Goal: Register for event/course

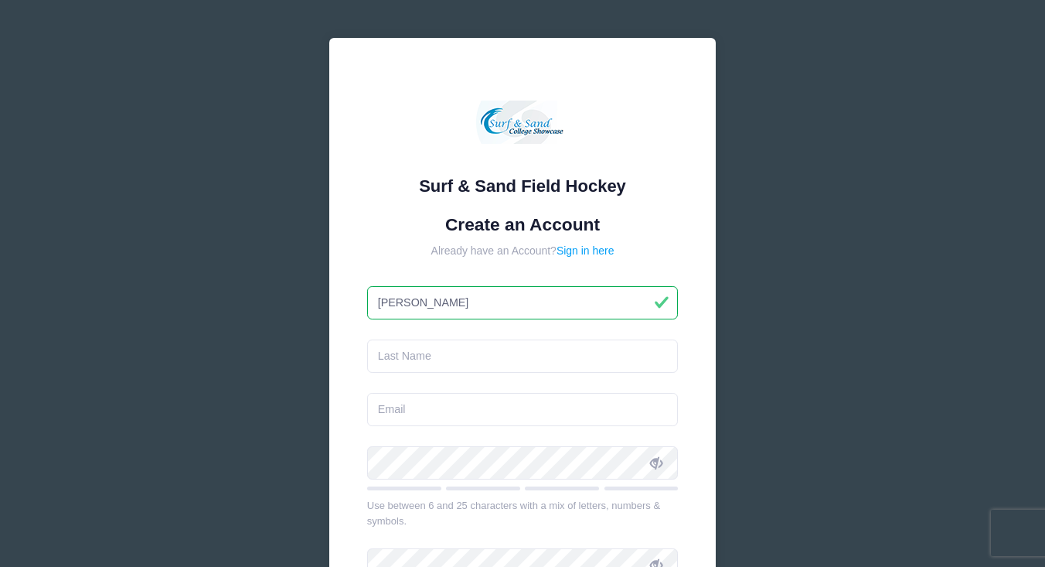
type input "Julie"
type input "[PERSON_NAME]"
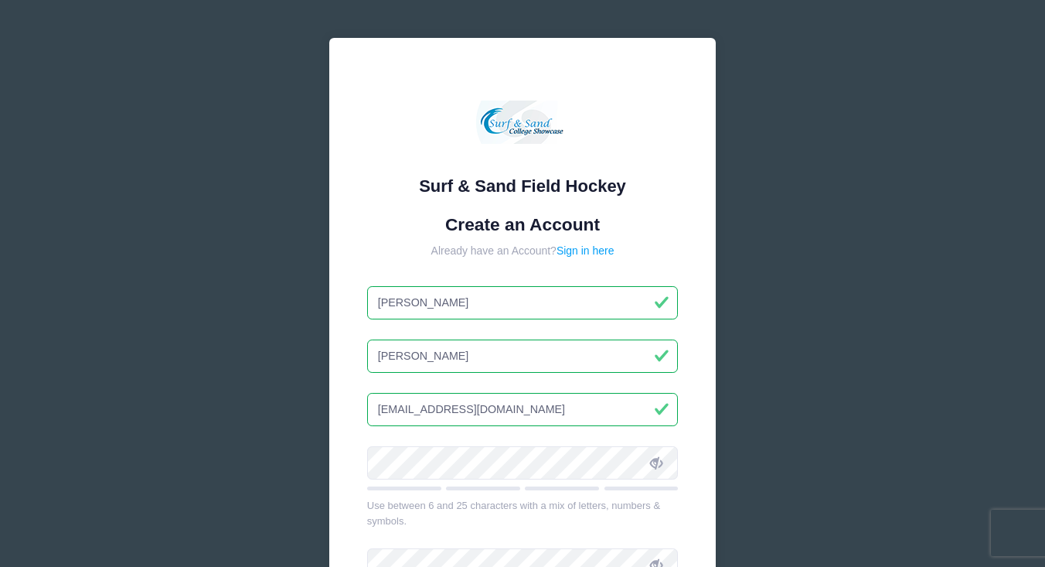
type input "[EMAIL_ADDRESS][DOMAIN_NAME]"
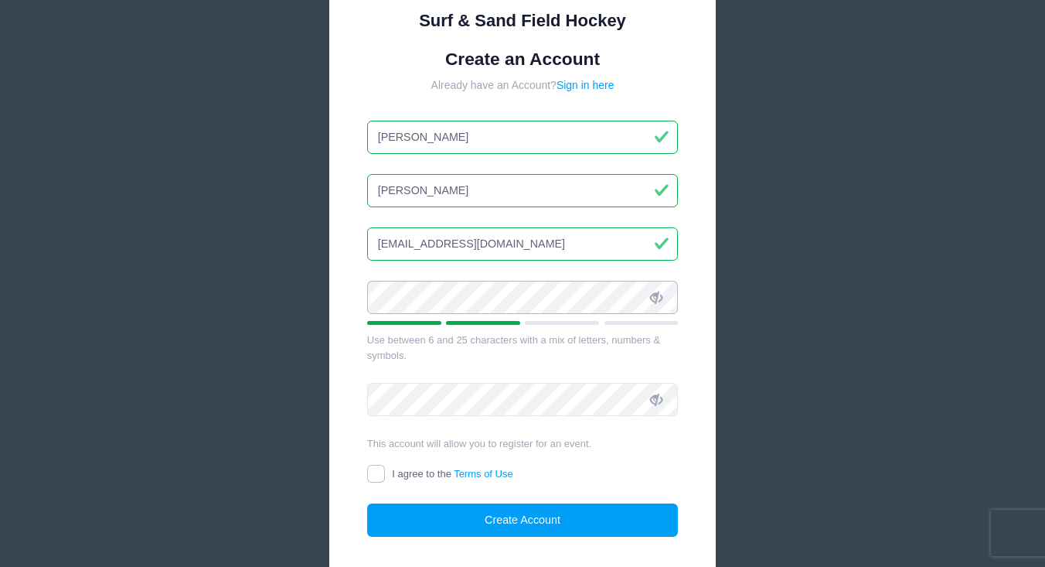
scroll to position [202, 0]
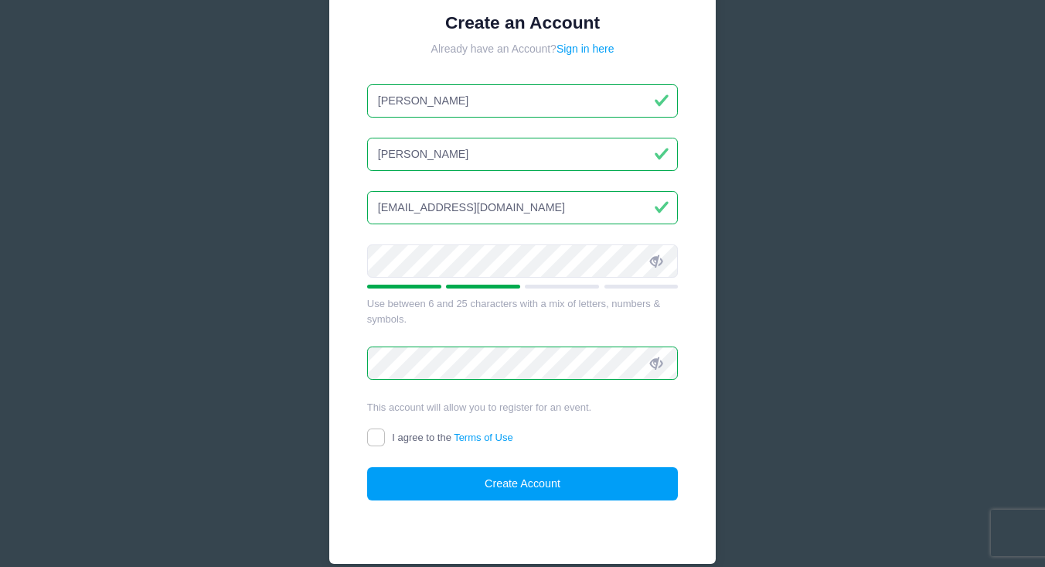
click at [378, 438] on input "I agree to the Terms of Use" at bounding box center [376, 437] width 18 height 18
checkbox input "true"
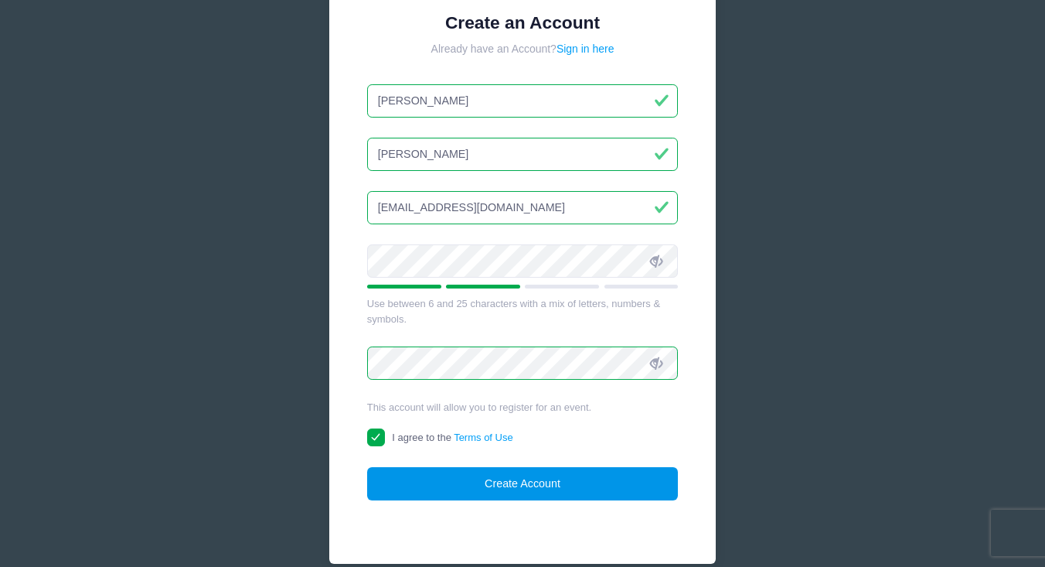
click at [455, 484] on button "Create Account" at bounding box center [523, 483] width 312 height 33
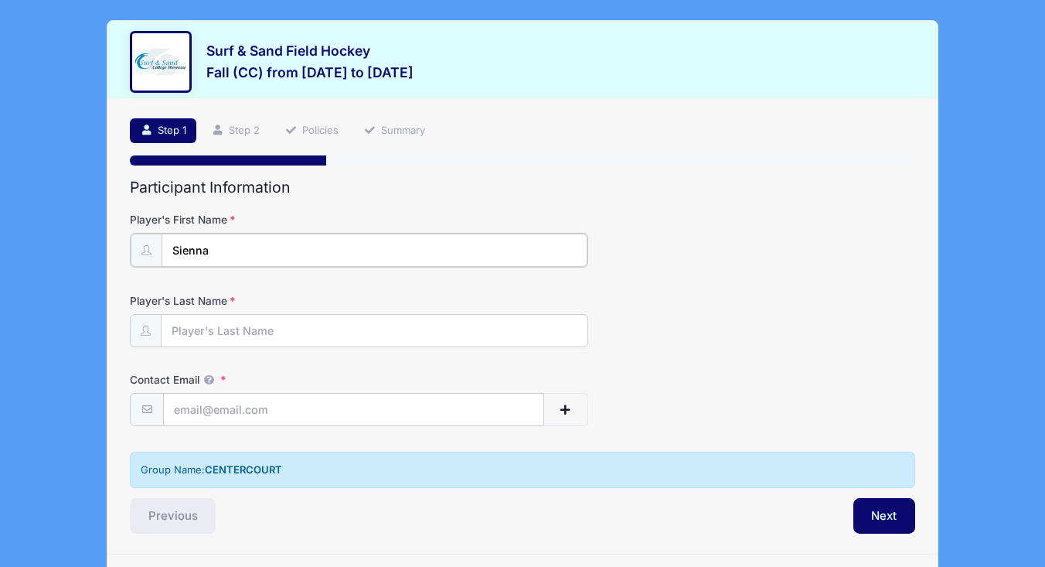
type input "Sienna"
type input "[PERSON_NAME]"
type input "[EMAIL_ADDRESS][DOMAIN_NAME]"
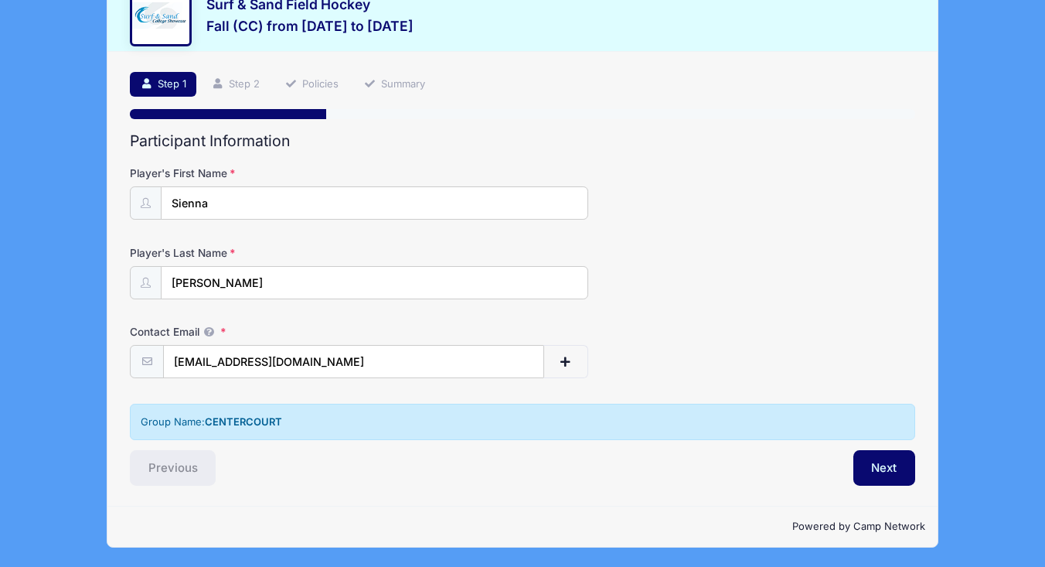
scroll to position [46, 0]
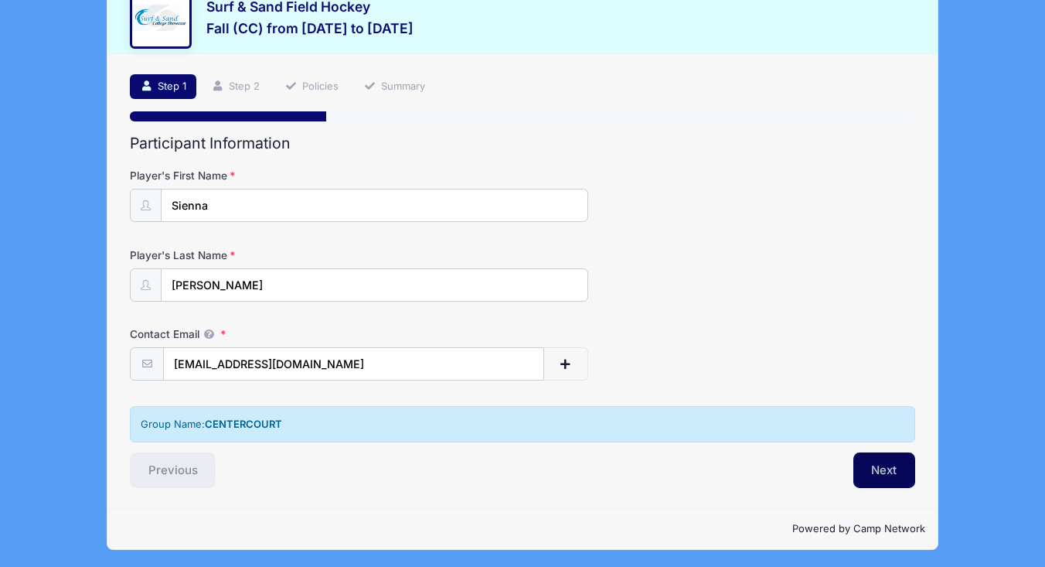
click at [888, 467] on button "Next" at bounding box center [885, 470] width 63 height 36
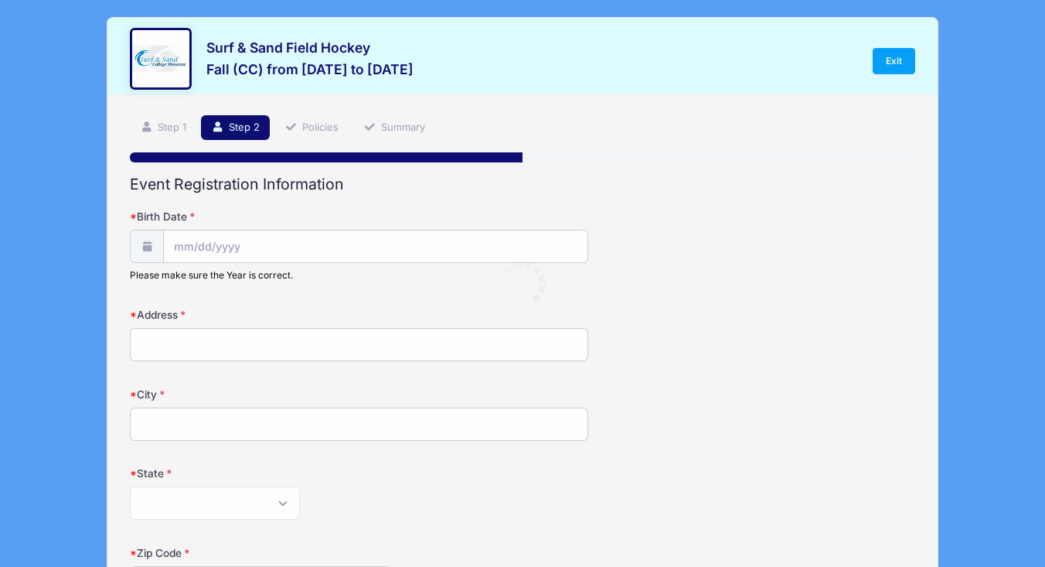
scroll to position [0, 0]
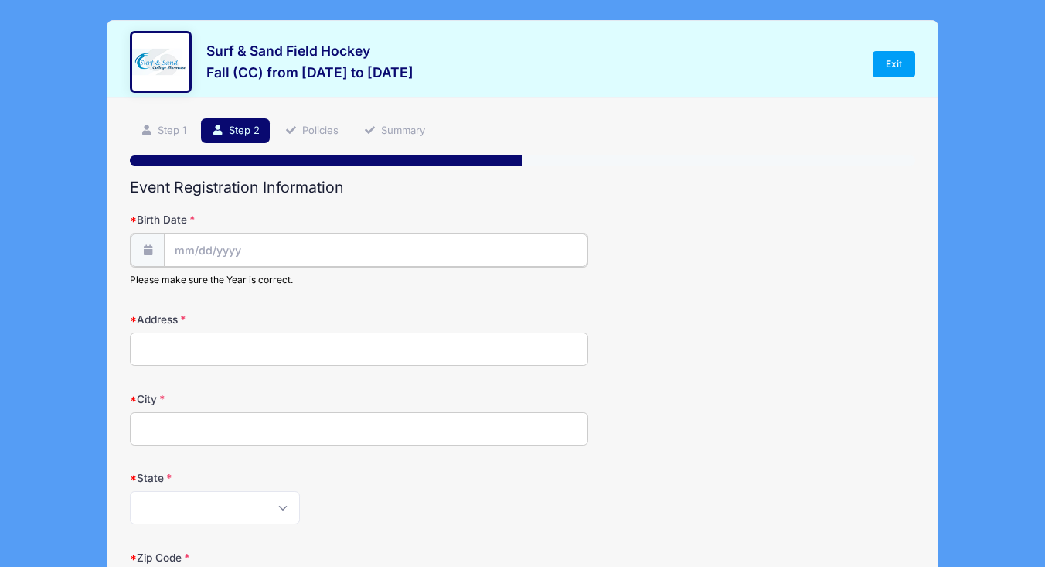
click at [220, 245] on input "Birth Date" at bounding box center [376, 249] width 424 height 33
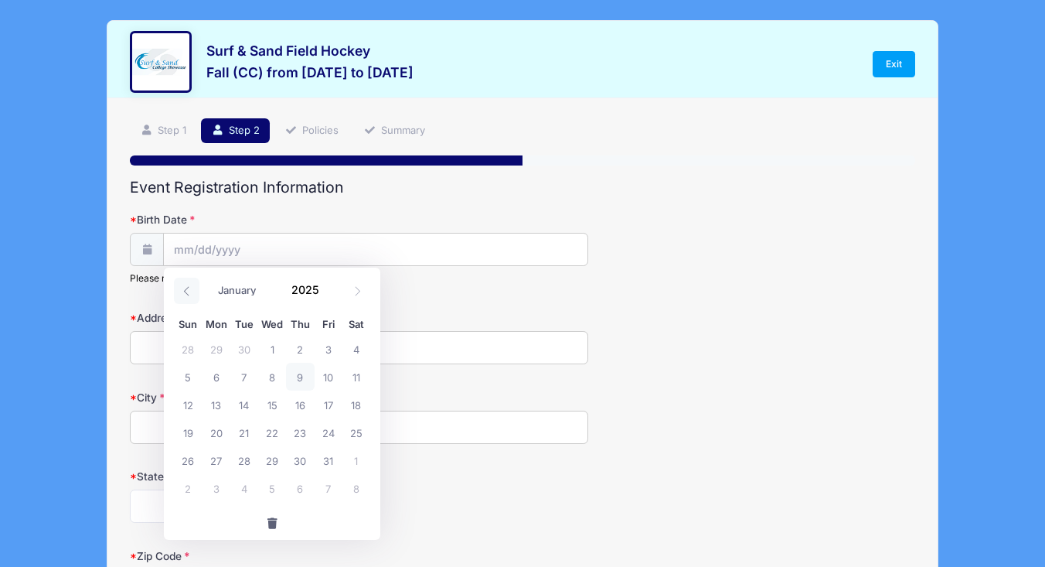
click at [188, 291] on icon at bounding box center [187, 291] width 10 height 10
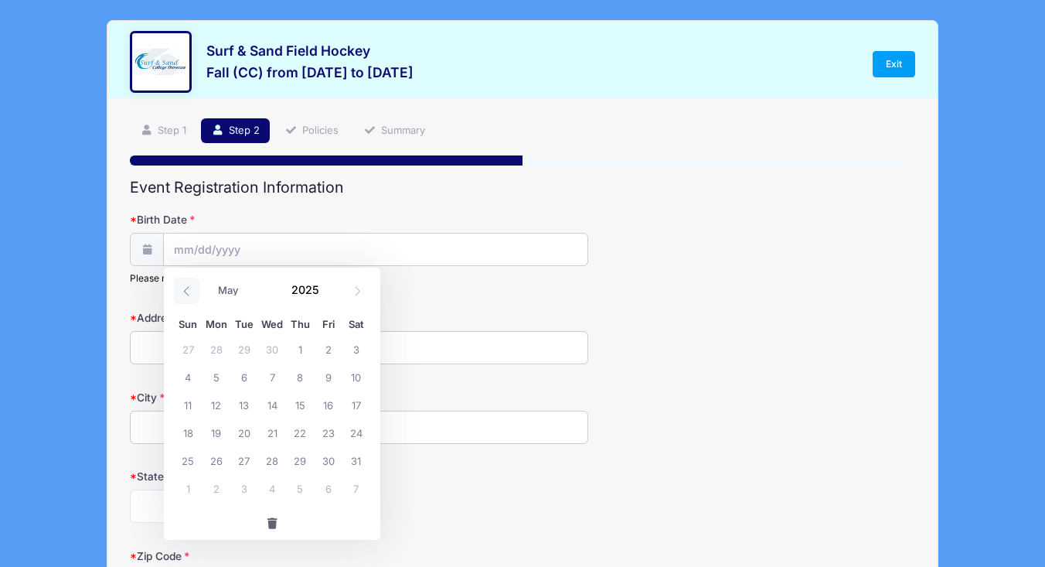
click at [188, 291] on icon at bounding box center [187, 291] width 10 height 10
select select "0"
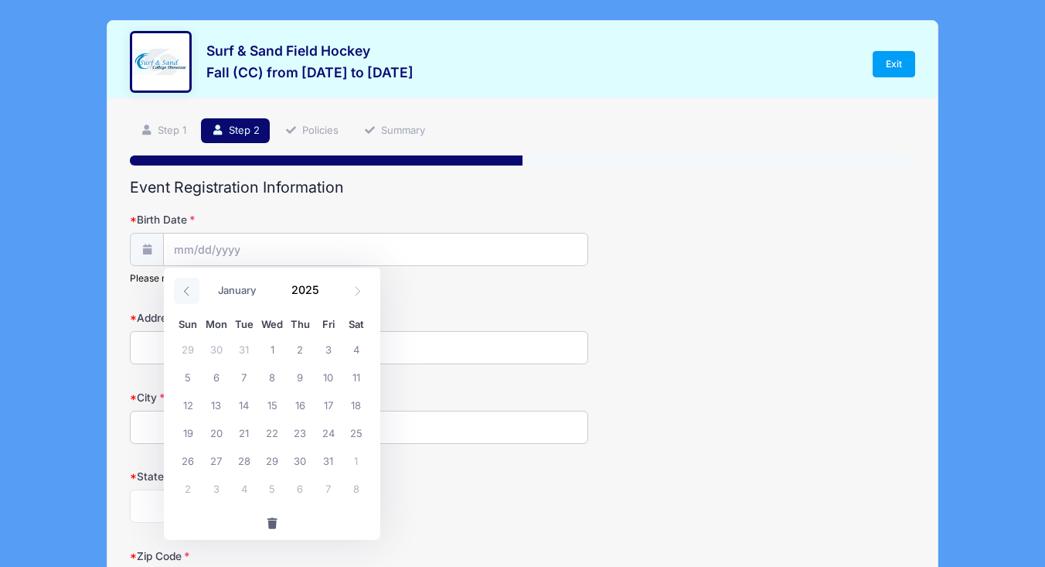
click at [188, 291] on icon at bounding box center [187, 291] width 10 height 10
type input "2024"
click at [188, 291] on icon at bounding box center [187, 291] width 10 height 10
select select "10"
click at [312, 290] on input "2024" at bounding box center [309, 289] width 50 height 23
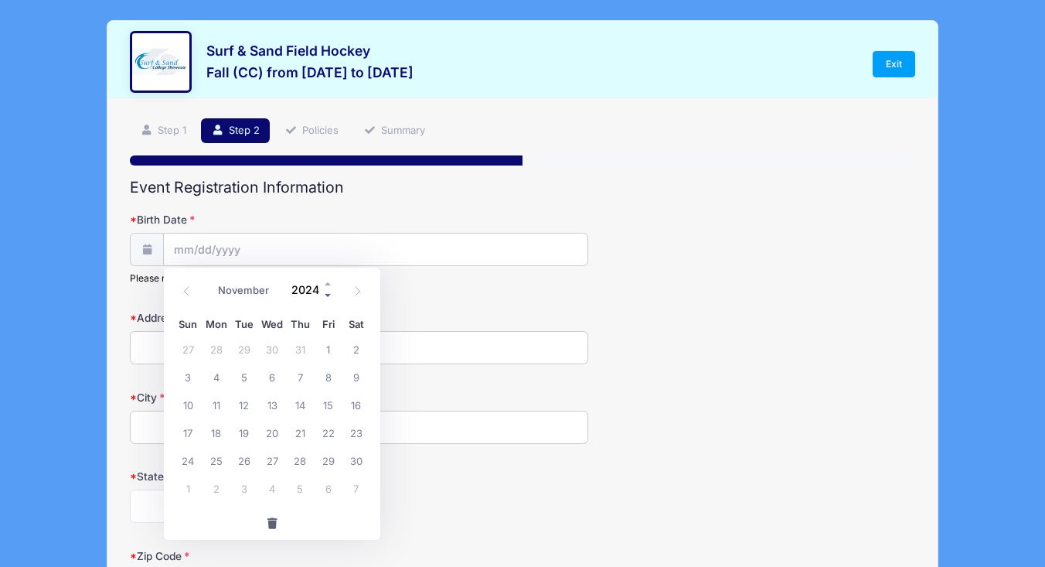
click at [325, 295] on span at bounding box center [328, 296] width 11 height 12
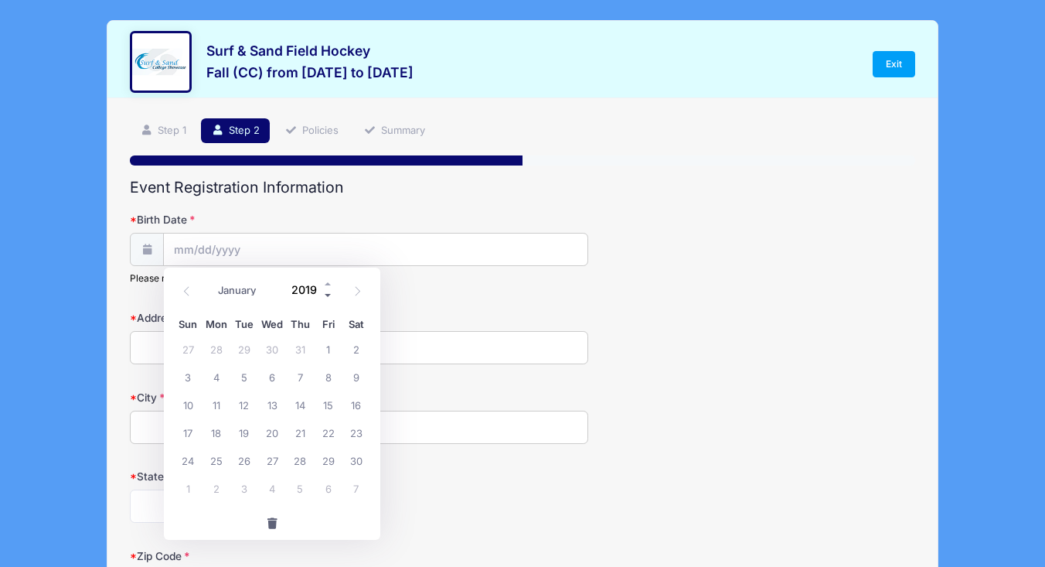
click at [325, 295] on span at bounding box center [328, 296] width 11 height 12
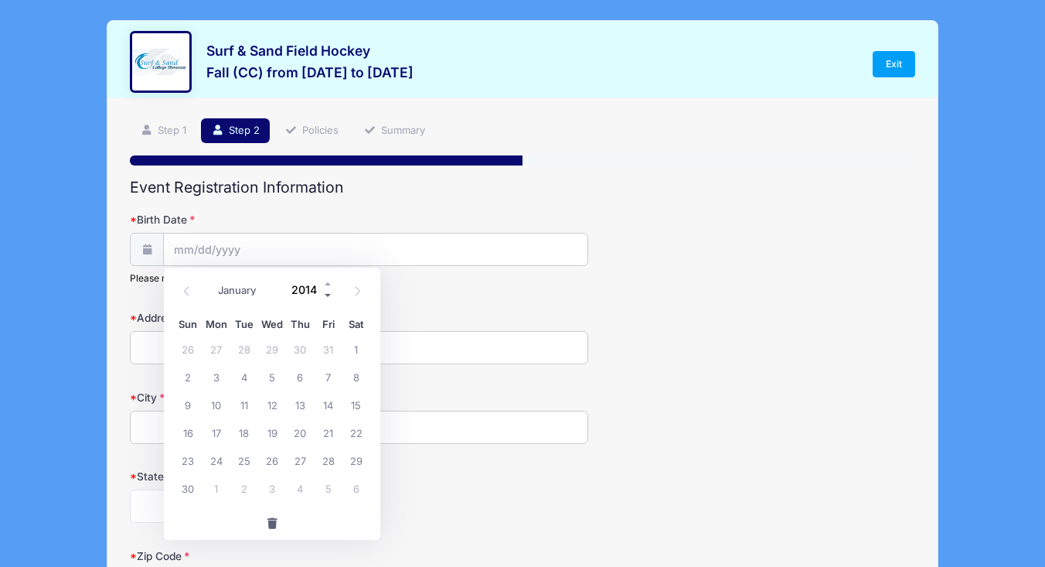
click at [325, 295] on span at bounding box center [328, 296] width 11 height 12
type input "2012"
click at [188, 286] on icon at bounding box center [187, 291] width 10 height 10
select select "9"
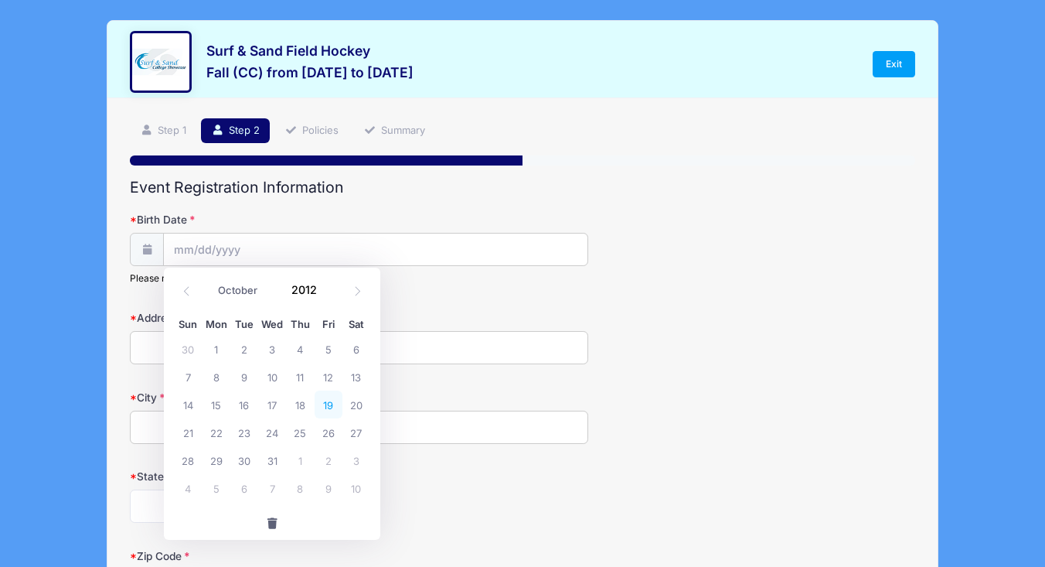
click at [329, 405] on span "19" at bounding box center [329, 404] width 28 height 28
type input "[DATE]"
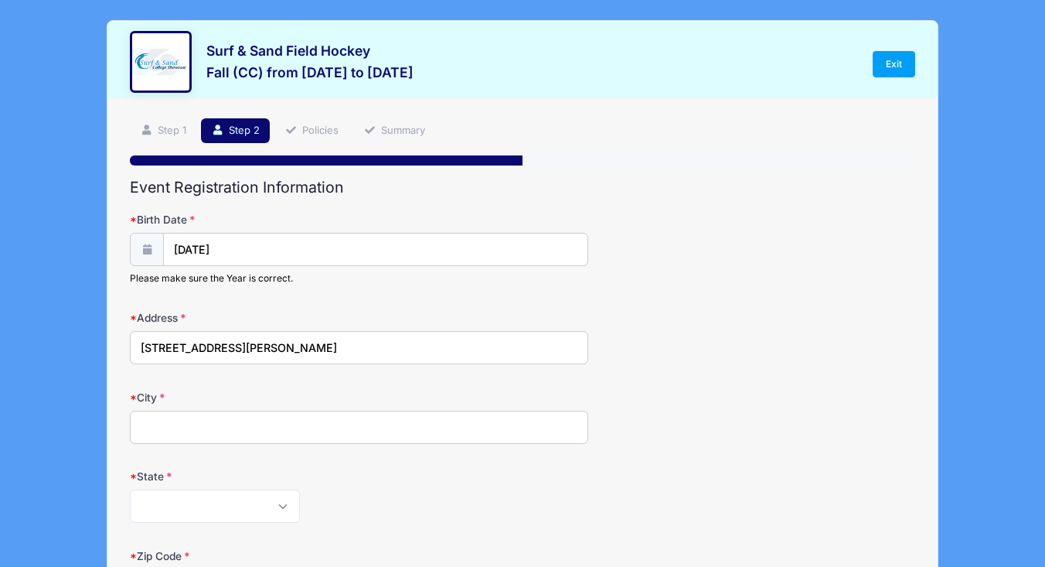
type input "[STREET_ADDRESS][PERSON_NAME]"
type input "[GEOGRAPHIC_DATA]"
select select "NJ"
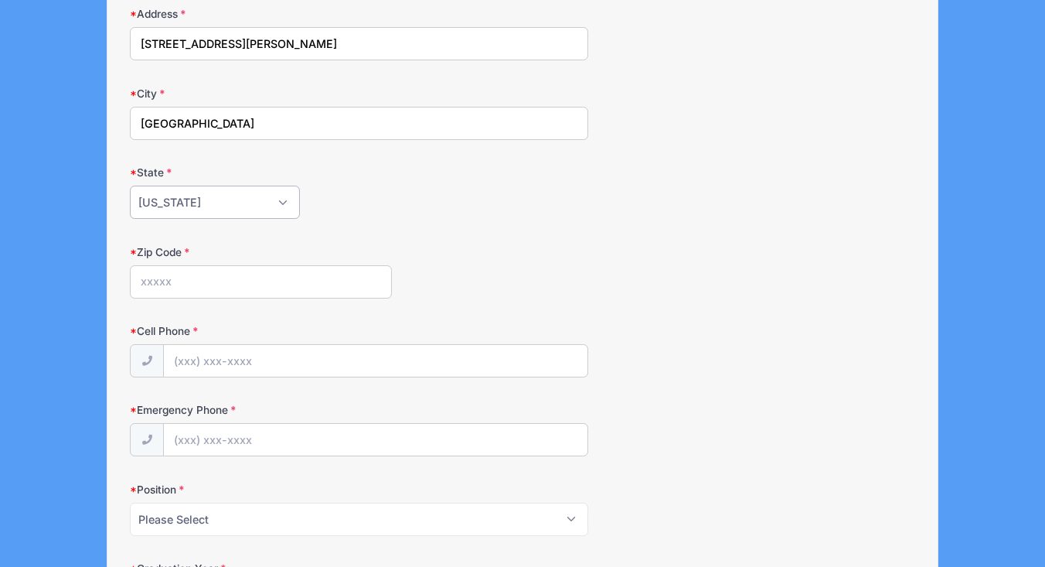
scroll to position [347, 0]
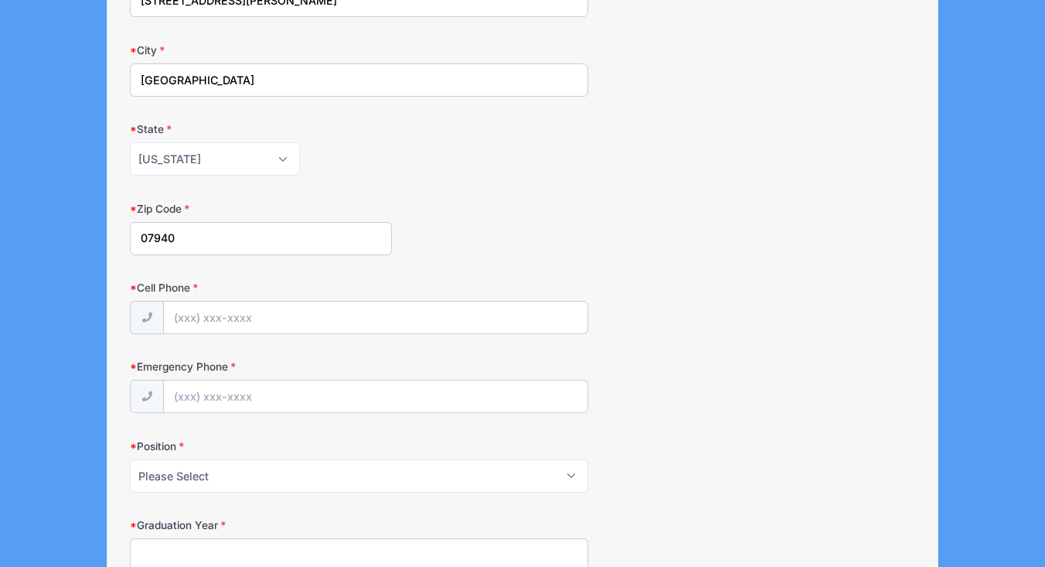
type input "07940"
type input "[PHONE_NUMBER]"
select select "Fullback"
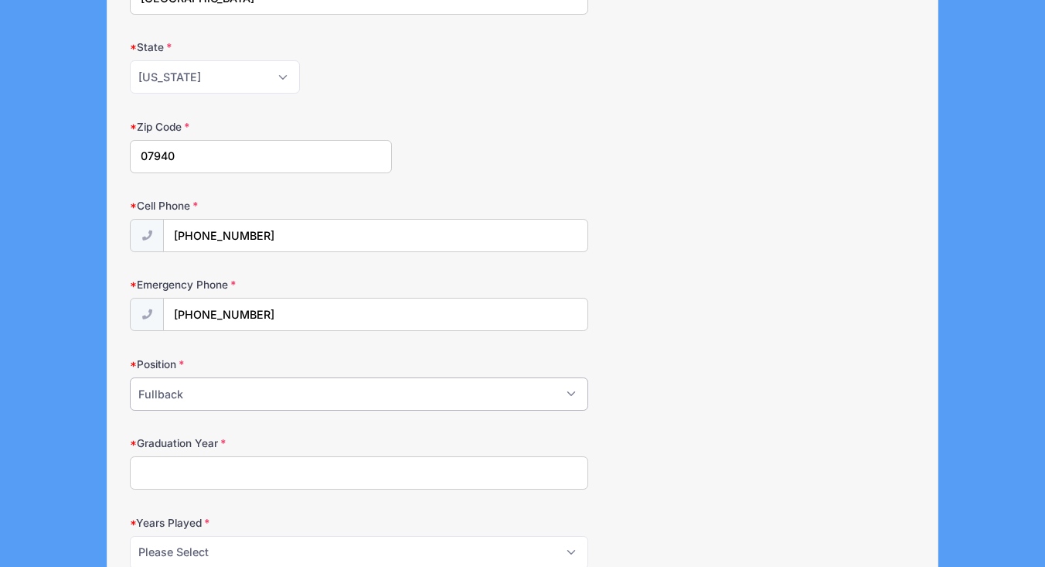
scroll to position [462, 0]
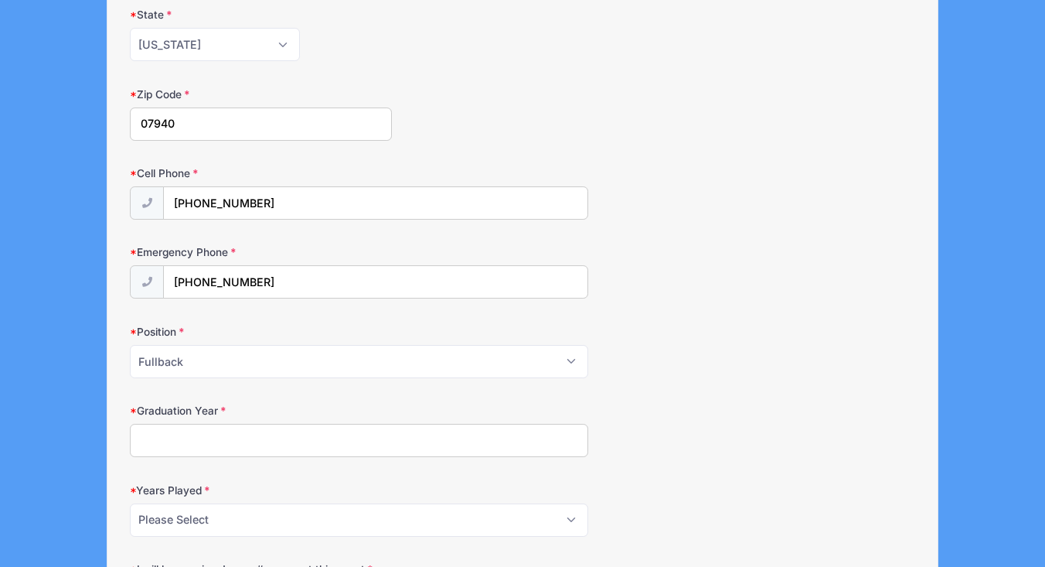
click at [207, 443] on input "Graduation Year" at bounding box center [359, 440] width 458 height 33
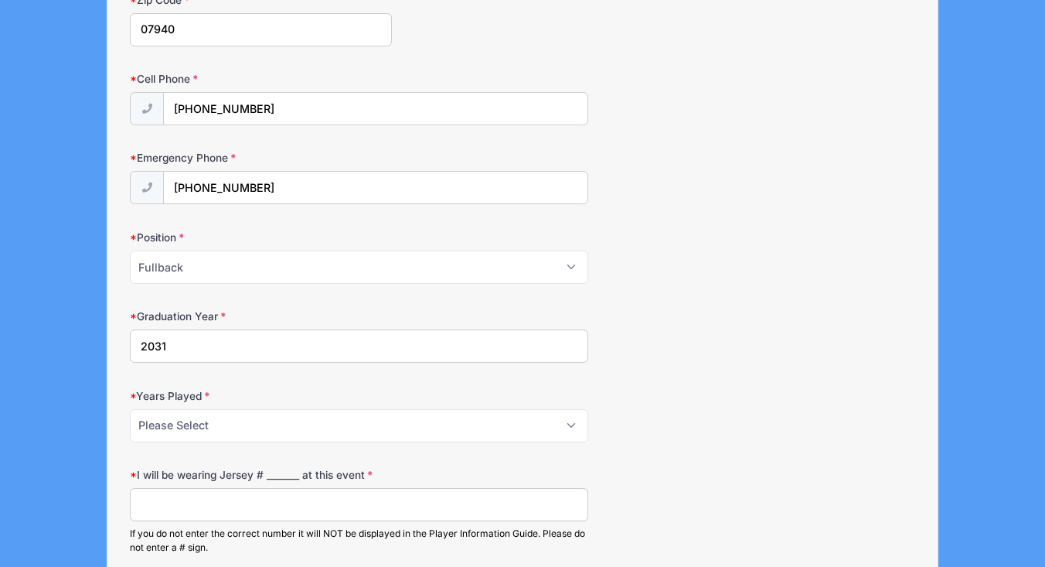
scroll to position [573, 0]
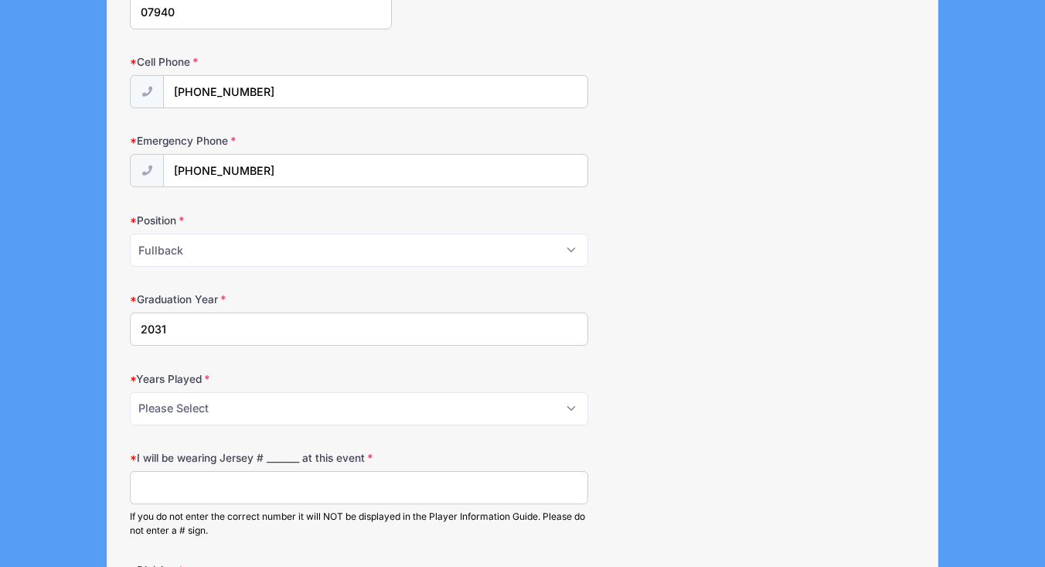
type input "2031"
select select "1"
click at [221, 484] on input "I will be wearing Jersey # _______ at this event" at bounding box center [359, 487] width 458 height 33
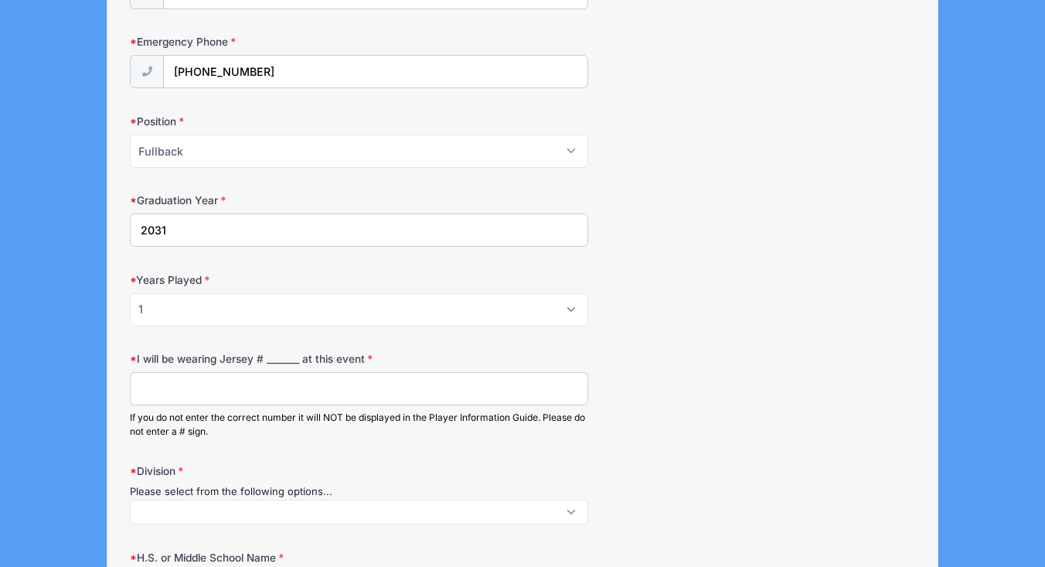
scroll to position [715, 0]
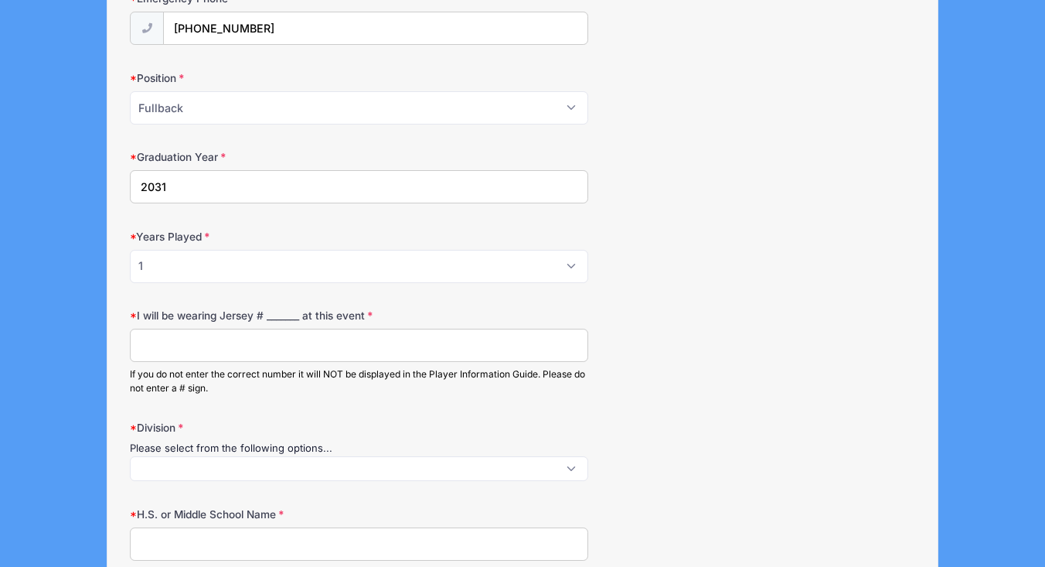
click at [191, 463] on span at bounding box center [359, 468] width 458 height 25
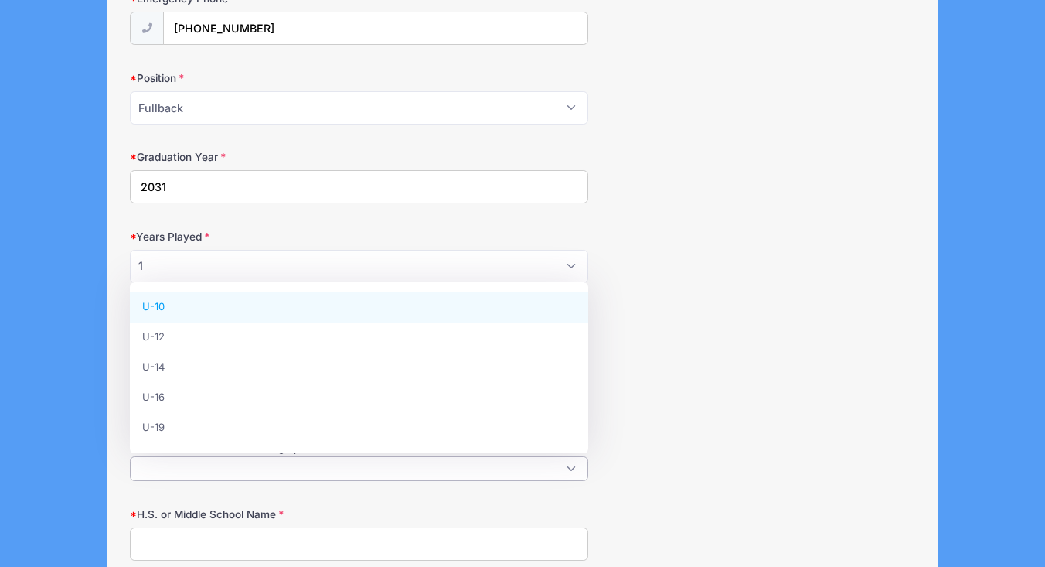
scroll to position [1, 0]
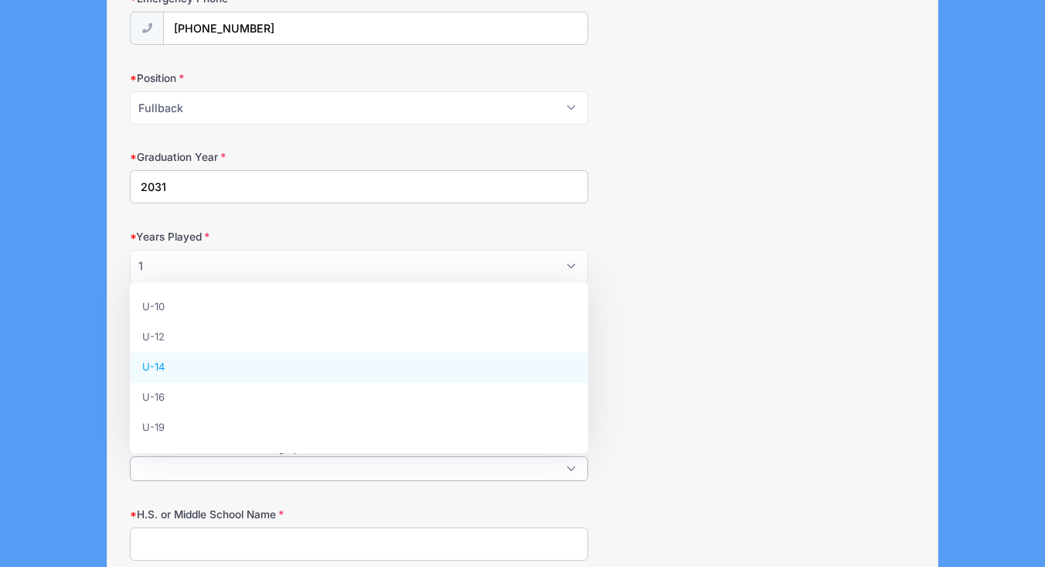
select select "U-14"
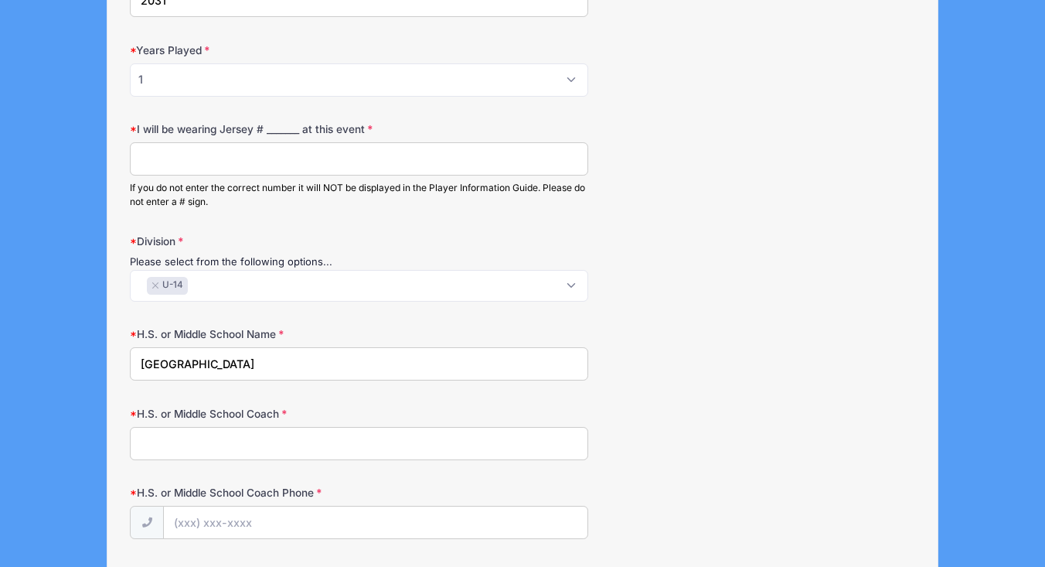
scroll to position [906, 0]
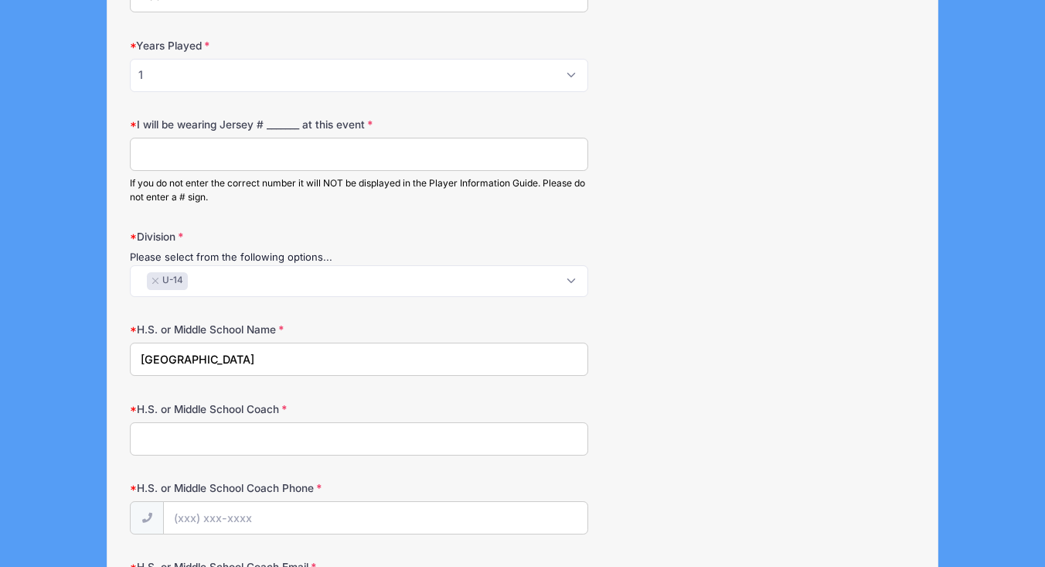
type input "[GEOGRAPHIC_DATA]"
type input "n/a"
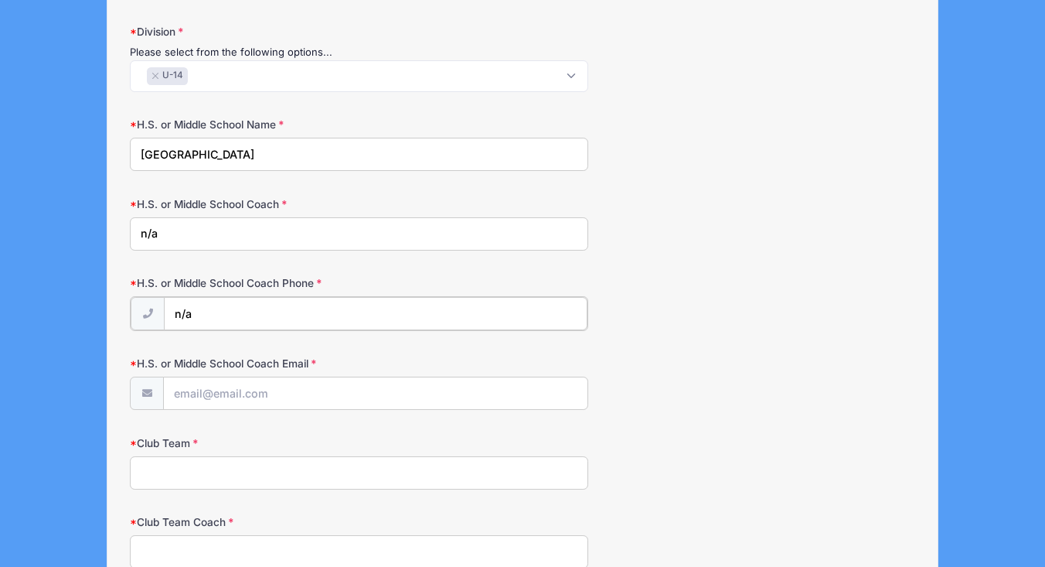
scroll to position [1212, 0]
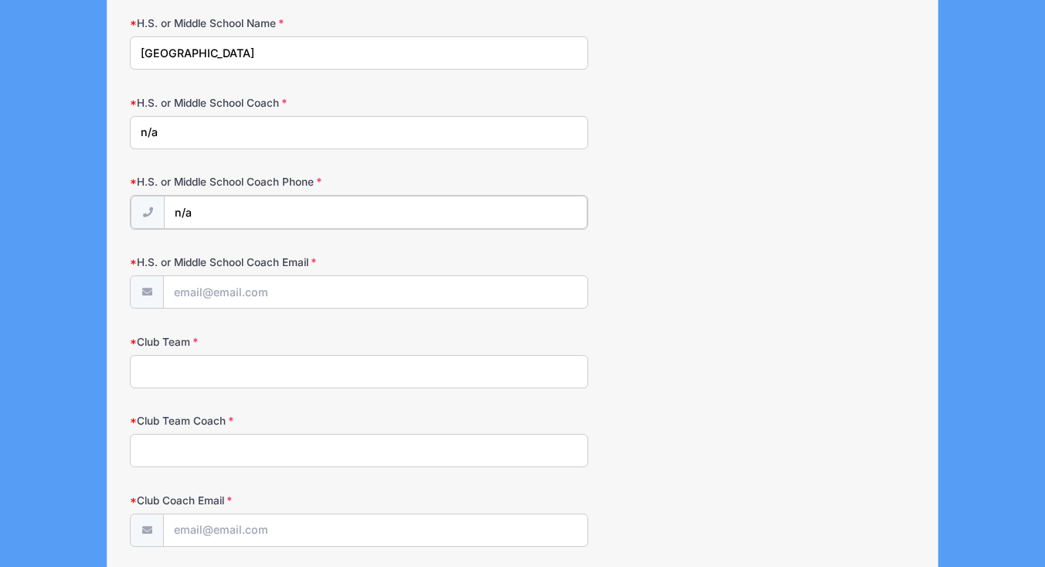
type input "n/a"
click at [166, 367] on input "Club Team" at bounding box center [359, 369] width 458 height 33
type input "n/a"
click at [160, 442] on input "Club Team Coach" at bounding box center [359, 448] width 458 height 33
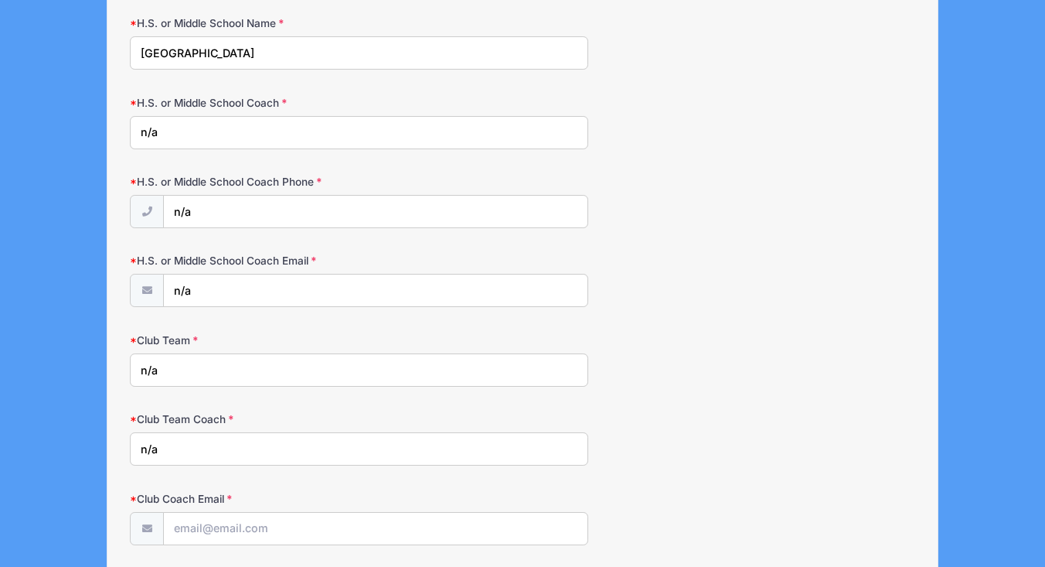
type input "n/a"
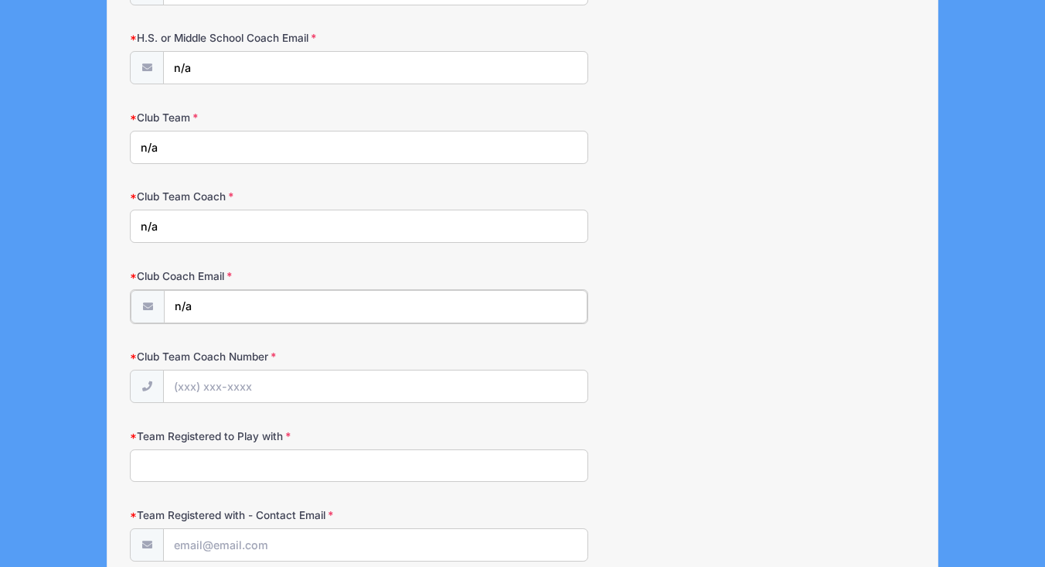
scroll to position [1441, 0]
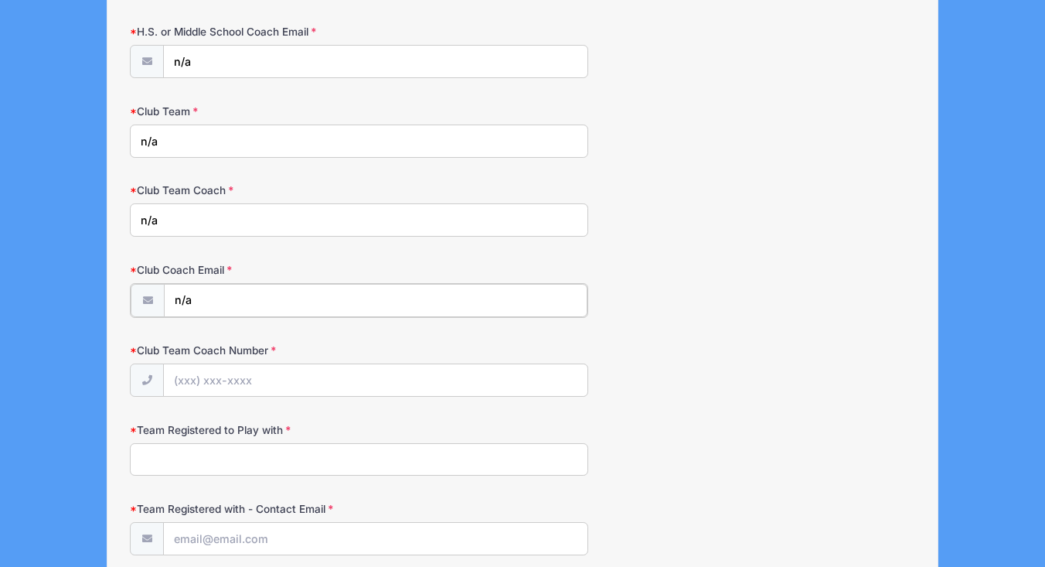
type input "n/a"
click at [195, 370] on input "Club Team Coach Number" at bounding box center [376, 379] width 424 height 33
type input "n/a"
click at [202, 459] on input "Team Registered to Play with" at bounding box center [359, 457] width 458 height 33
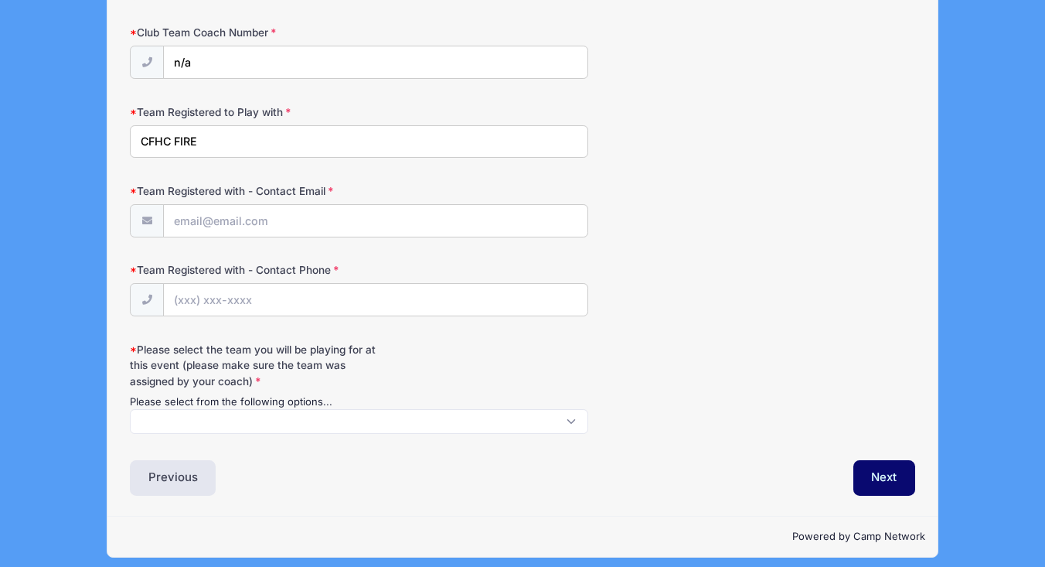
scroll to position [1757, 0]
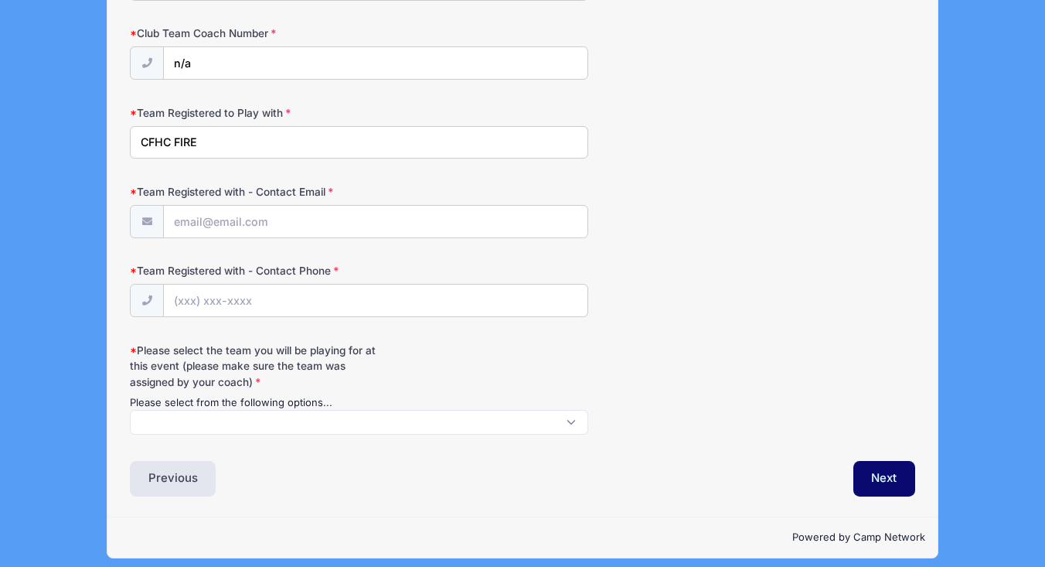
type input "CFHC FIRE"
click at [210, 417] on span at bounding box center [359, 422] width 458 height 25
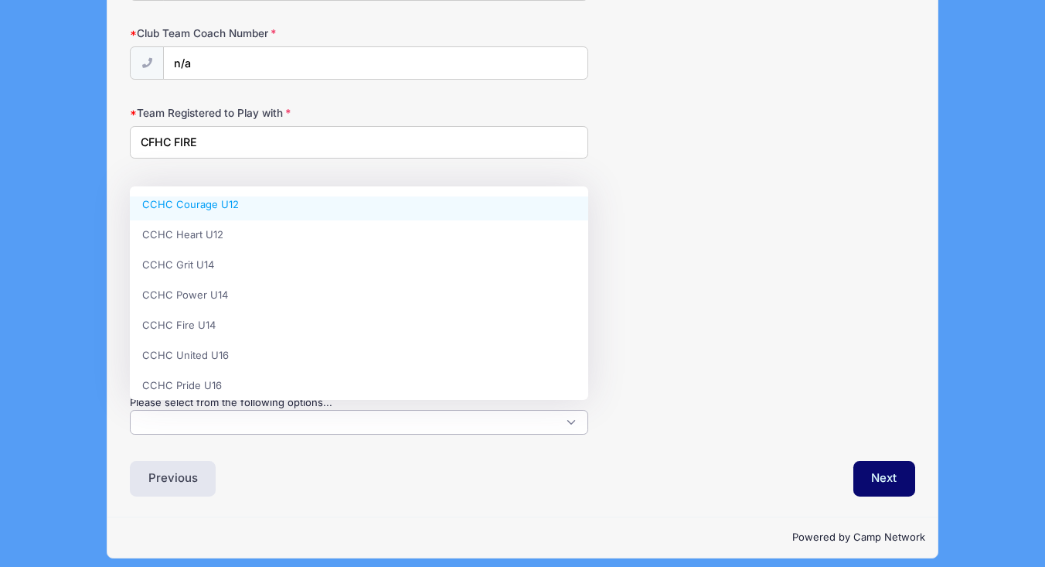
scroll to position [70, 0]
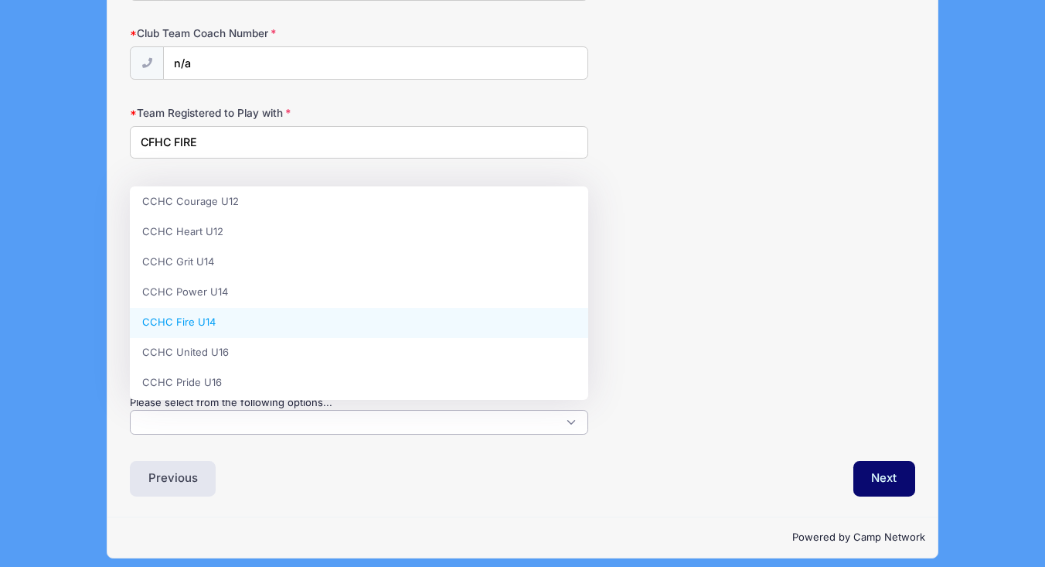
select select "CCHC Fire U14"
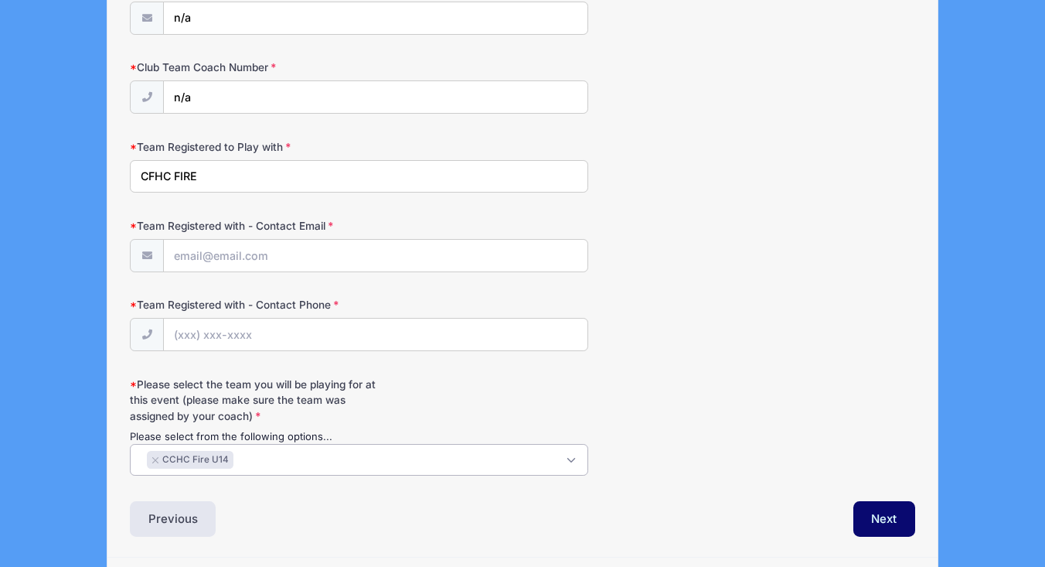
scroll to position [1712, 0]
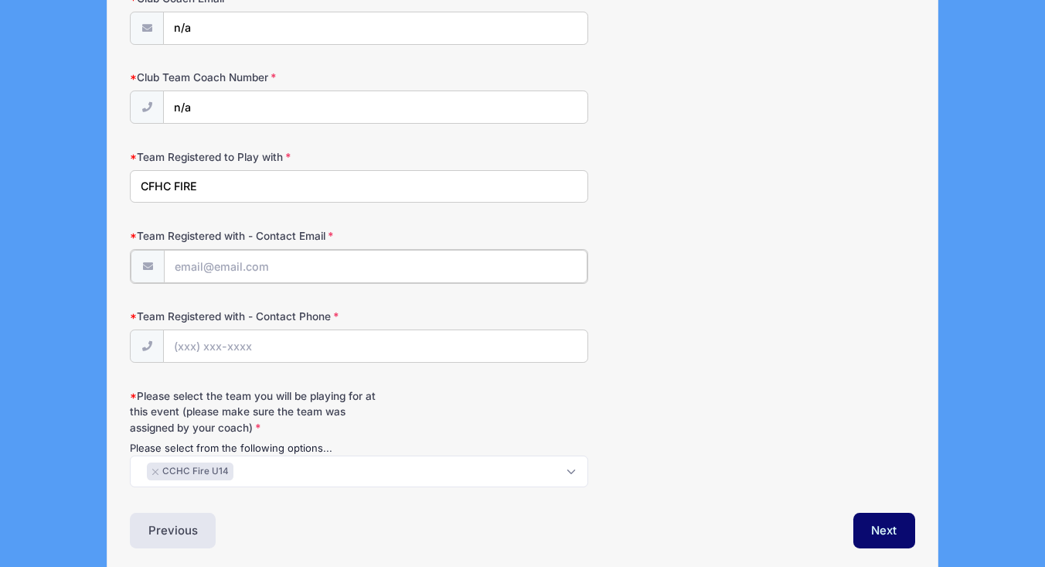
click at [193, 257] on input "Team Registered with - Contact Email" at bounding box center [376, 266] width 424 height 33
click at [199, 255] on input "Team Registered with - Contact Email" at bounding box center [376, 266] width 424 height 33
paste input "[EMAIL_ADDRESS][DOMAIN_NAME]"
type input "[EMAIL_ADDRESS][DOMAIN_NAME]"
paste input "[PHONE_NUMBER]"
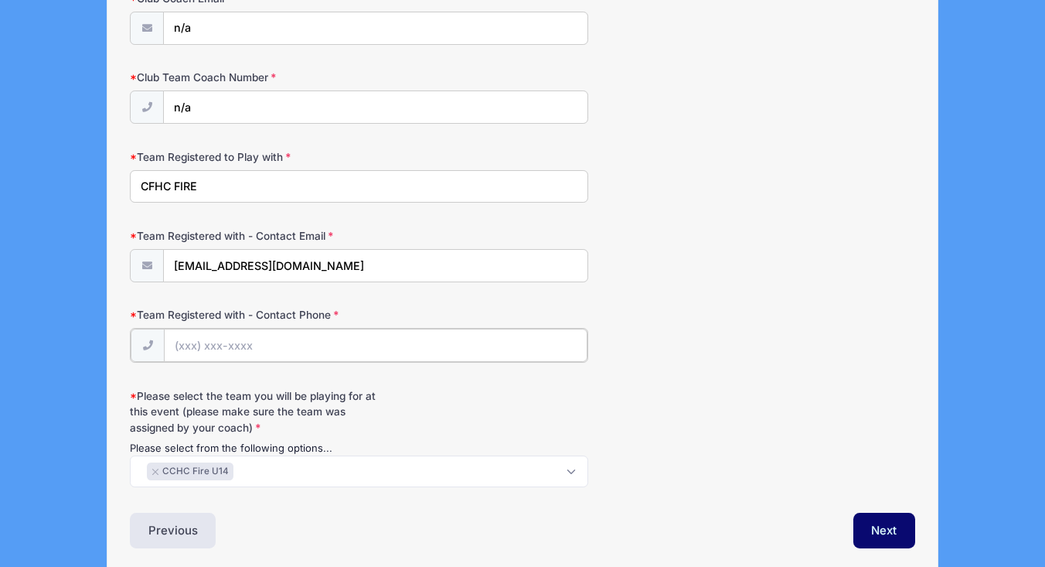
type input "[PHONE_NUMBER]"
click at [261, 518] on div "Previous" at bounding box center [322, 529] width 400 height 36
click at [158, 467] on button "×" at bounding box center [155, 470] width 9 height 6
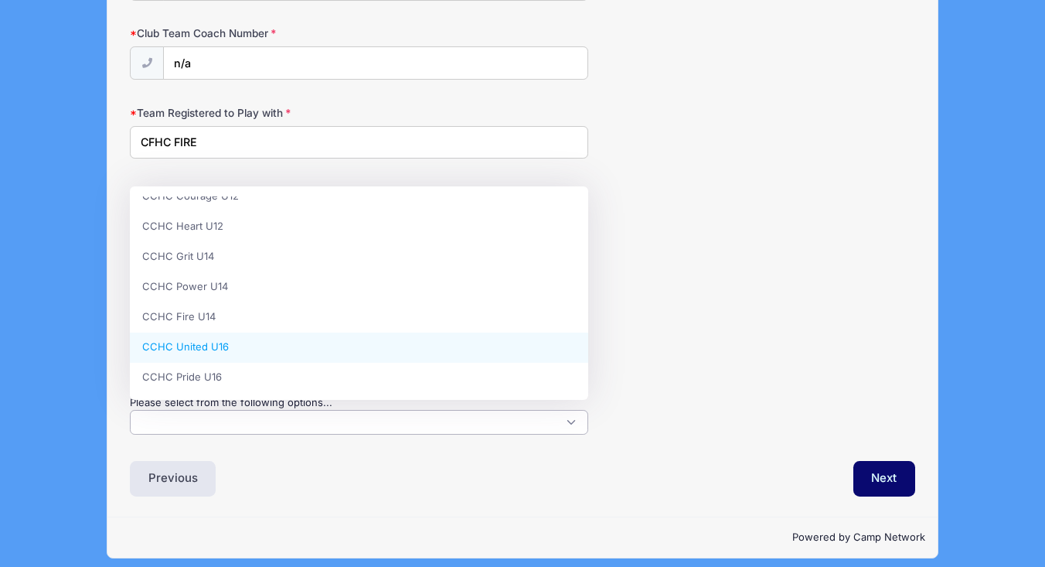
scroll to position [63, 0]
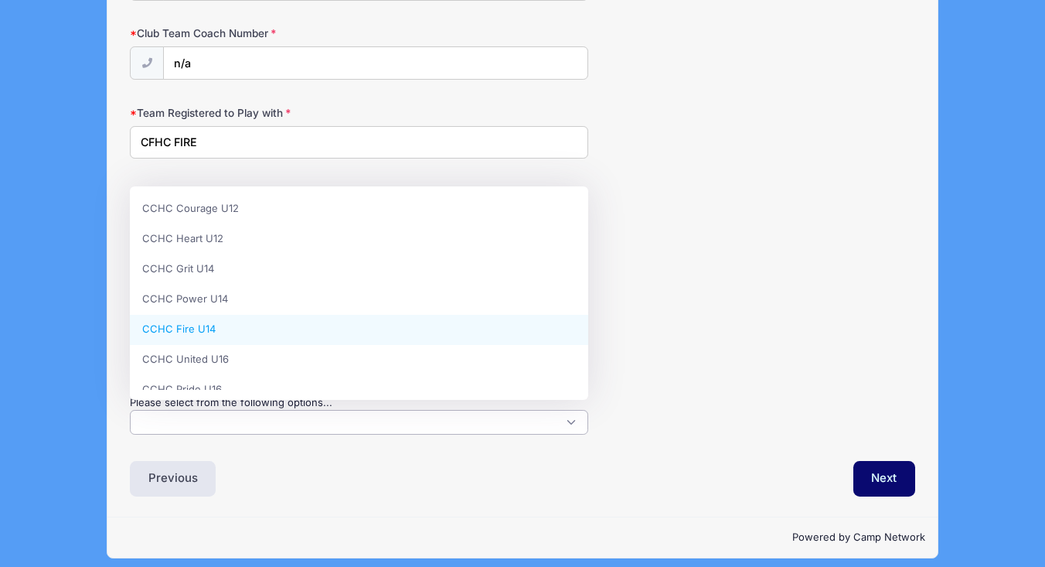
select select "CCHC Fire U14"
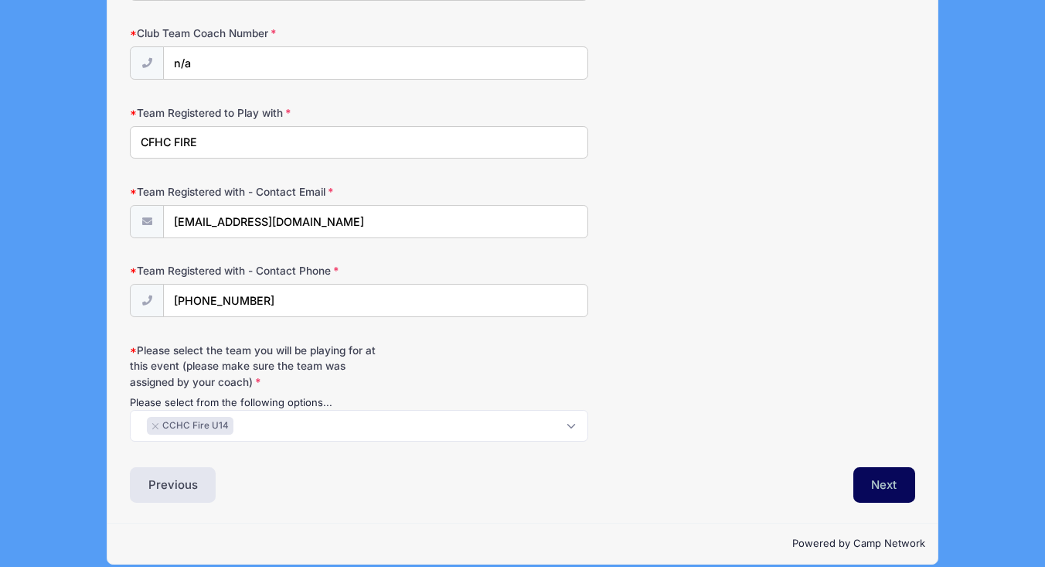
click at [883, 474] on button "Next" at bounding box center [885, 485] width 63 height 36
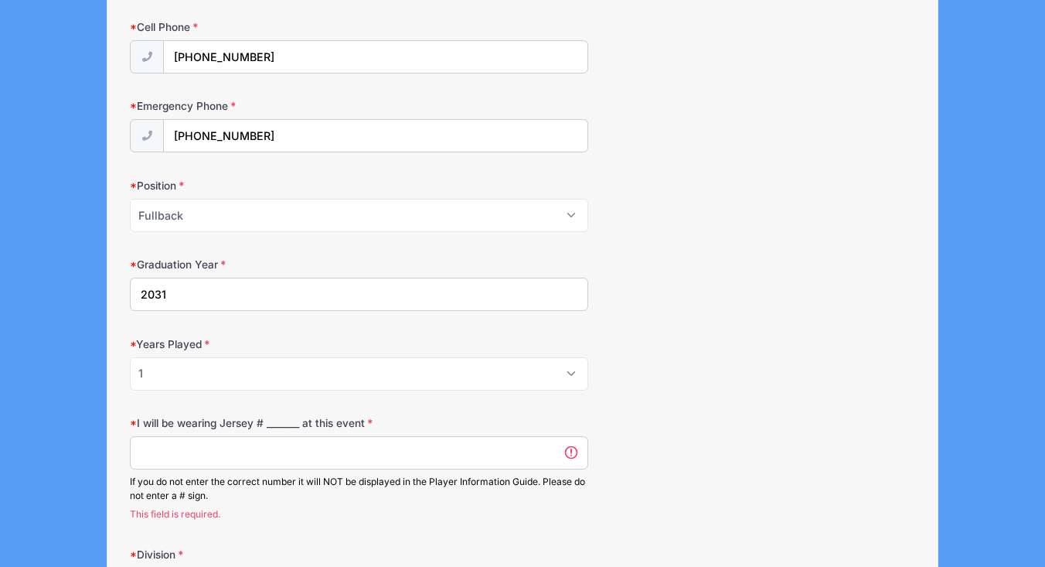
scroll to position [606, 0]
click at [409, 456] on input "I will be wearing Jersey # _______ at this event" at bounding box center [359, 454] width 458 height 33
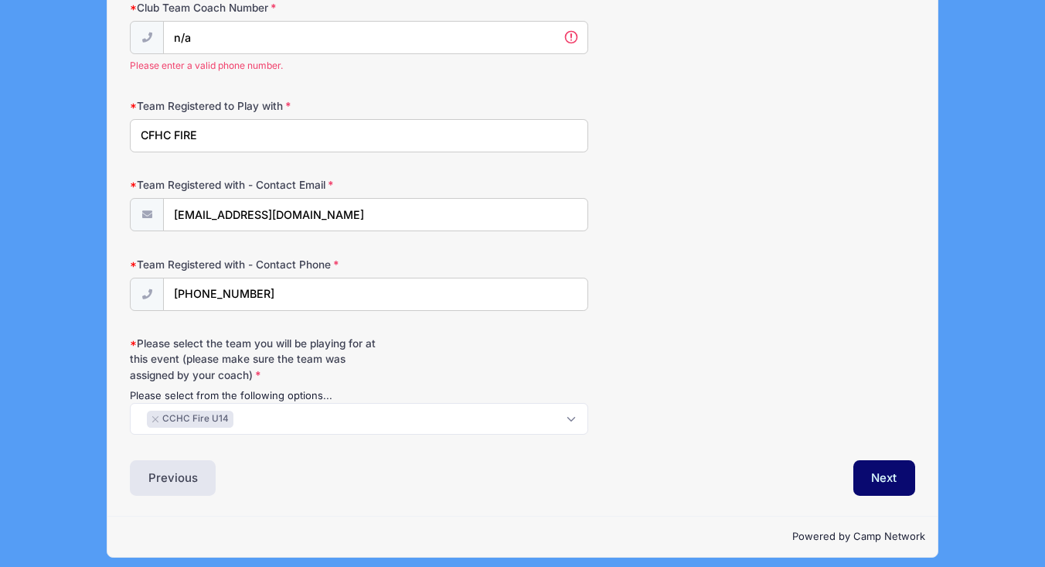
scroll to position [1838, 0]
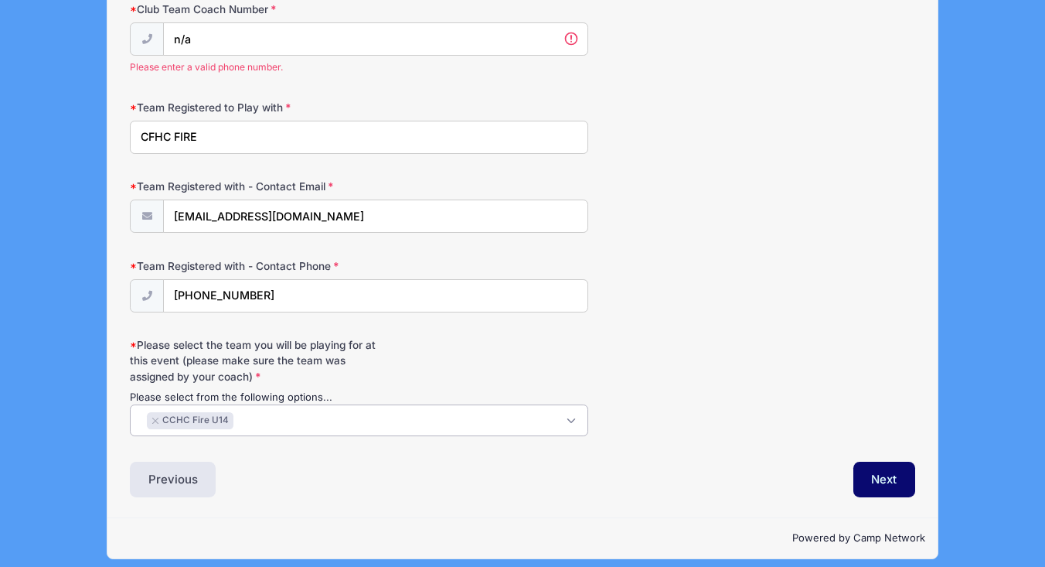
click at [241, 414] on span "× CCHC Fire U14" at bounding box center [359, 420] width 458 height 32
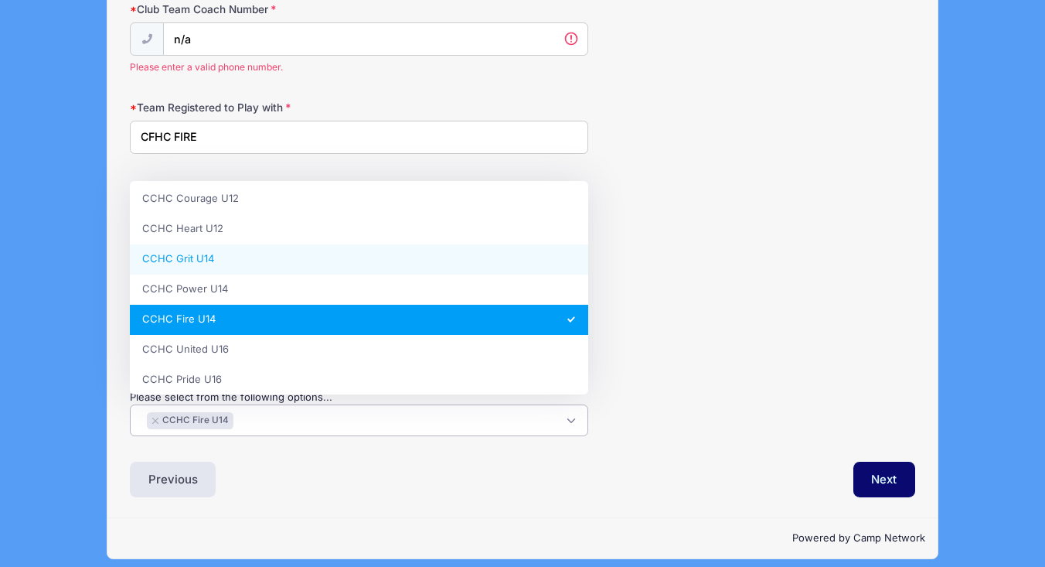
scroll to position [75, 0]
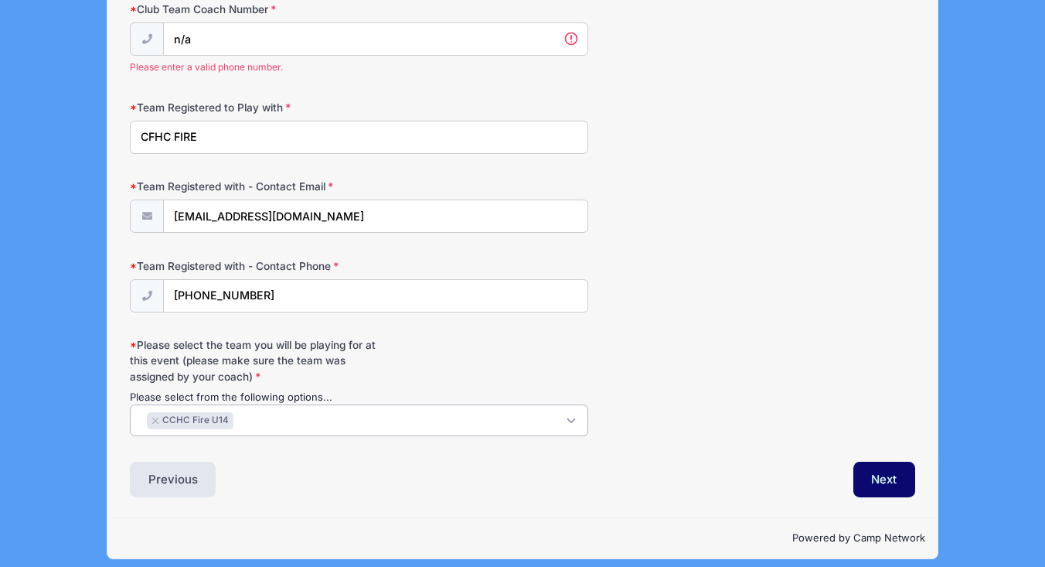
click at [253, 462] on div "Previous" at bounding box center [322, 480] width 400 height 36
